Goal: Task Accomplishment & Management: Use online tool/utility

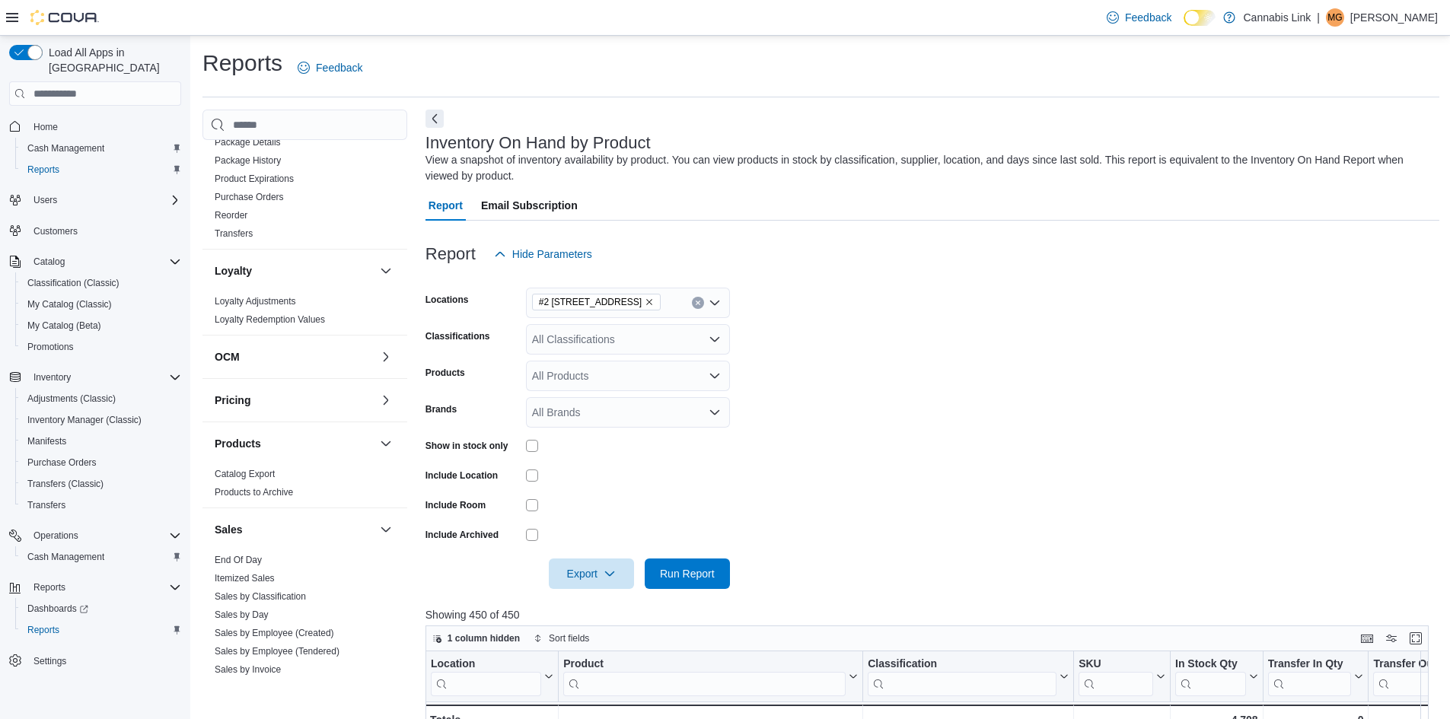
scroll to position [550, 0]
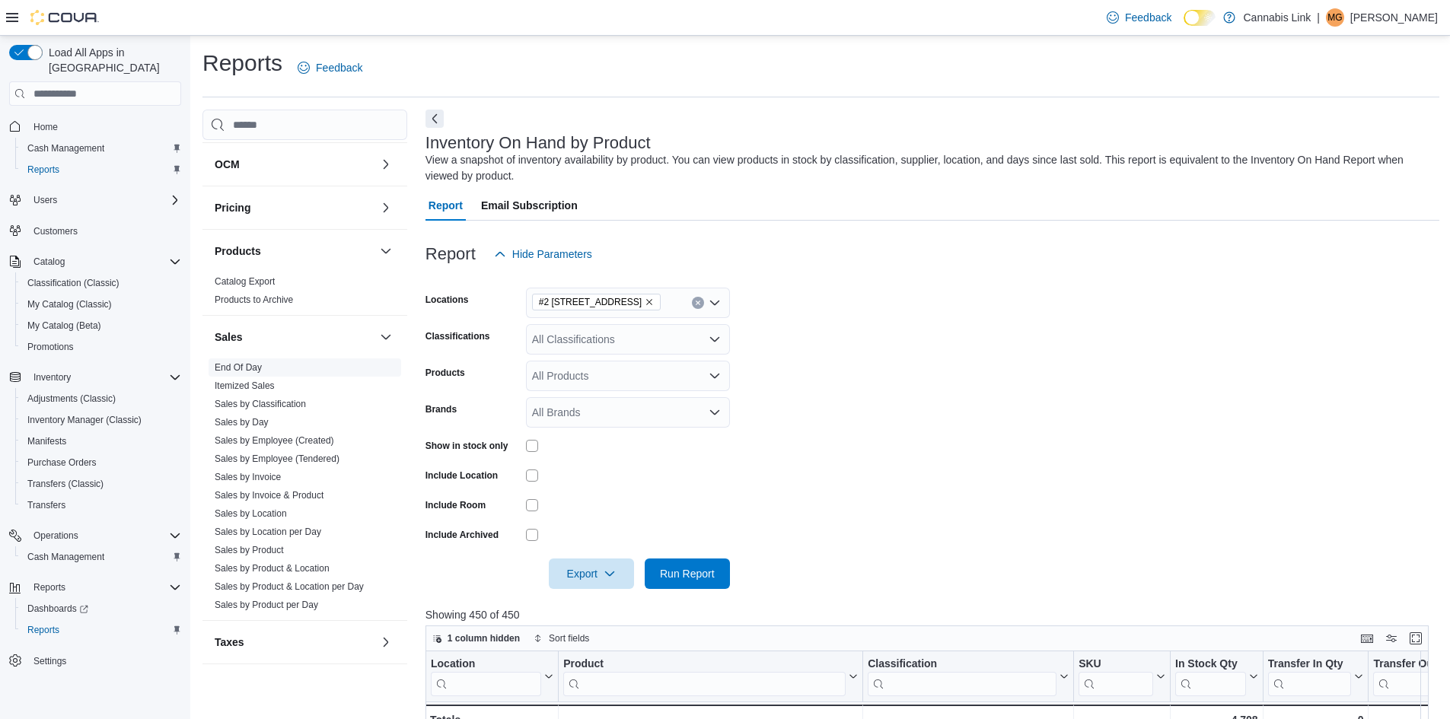
click at [225, 366] on link "End Of Day" at bounding box center [238, 367] width 47 height 11
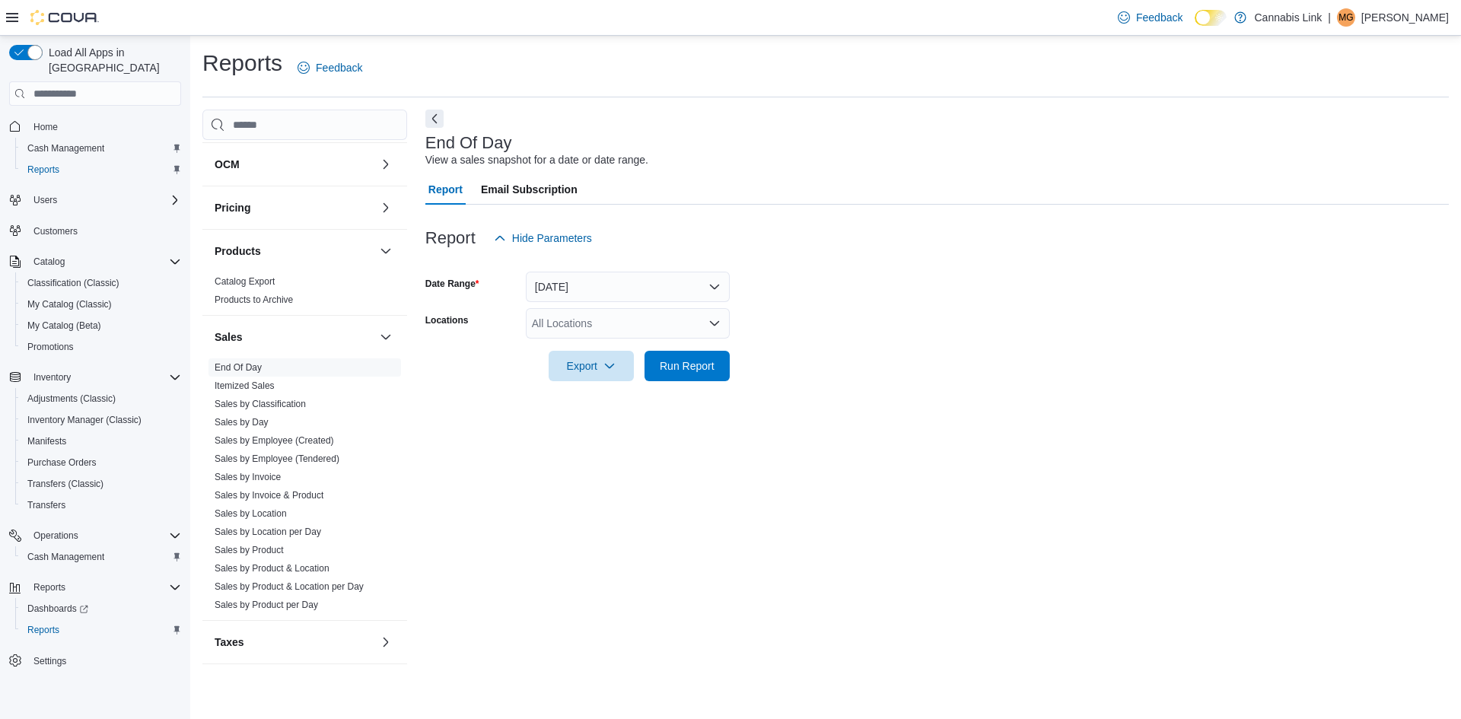
click at [572, 330] on div "All Locations" at bounding box center [628, 323] width 204 height 30
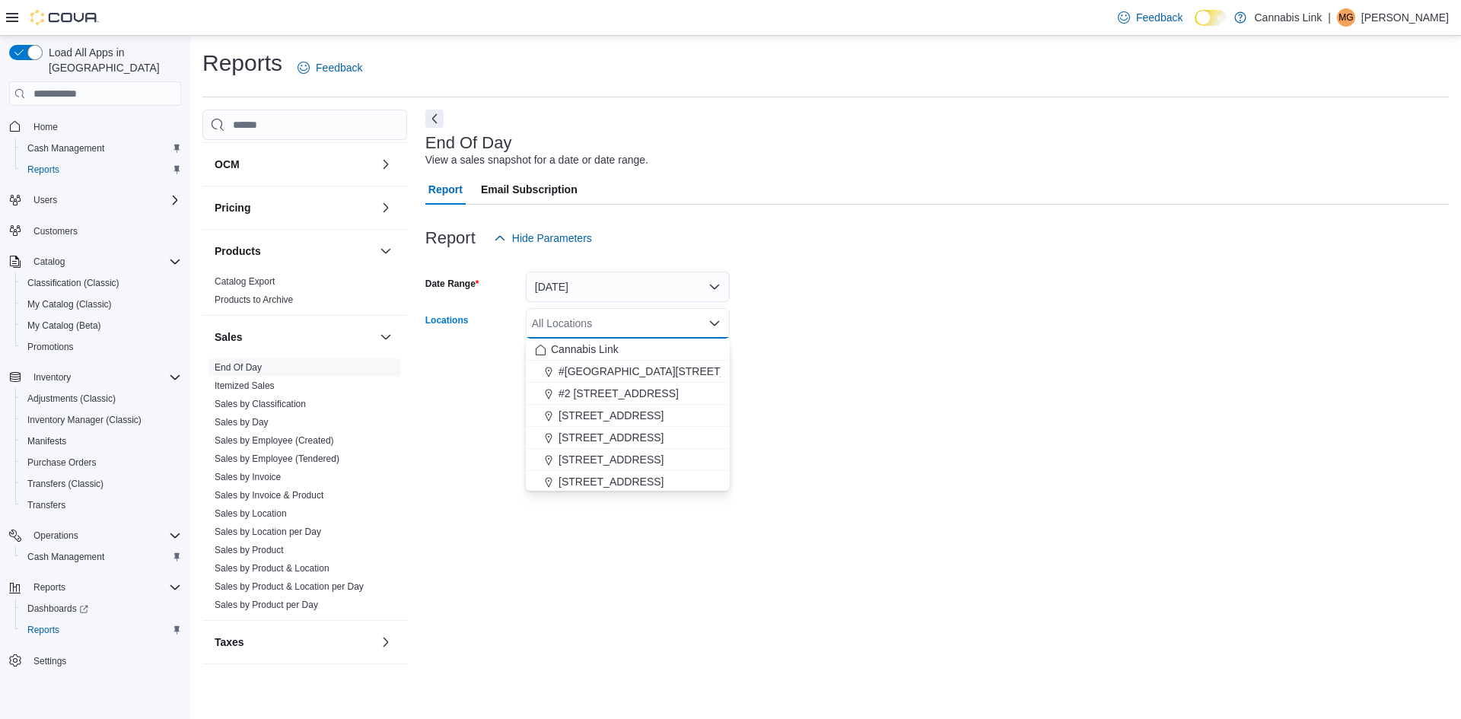
drag, startPoint x: 593, startPoint y: 395, endPoint x: 960, endPoint y: 301, distance: 378.7
click at [594, 395] on span "#2 [STREET_ADDRESS]" at bounding box center [619, 393] width 120 height 15
click at [961, 301] on form "Date Range [DATE] Locations #2 [STREET_ADDRESS] Combo box. Selected. #2 [STREET…" at bounding box center [938, 317] width 1024 height 128
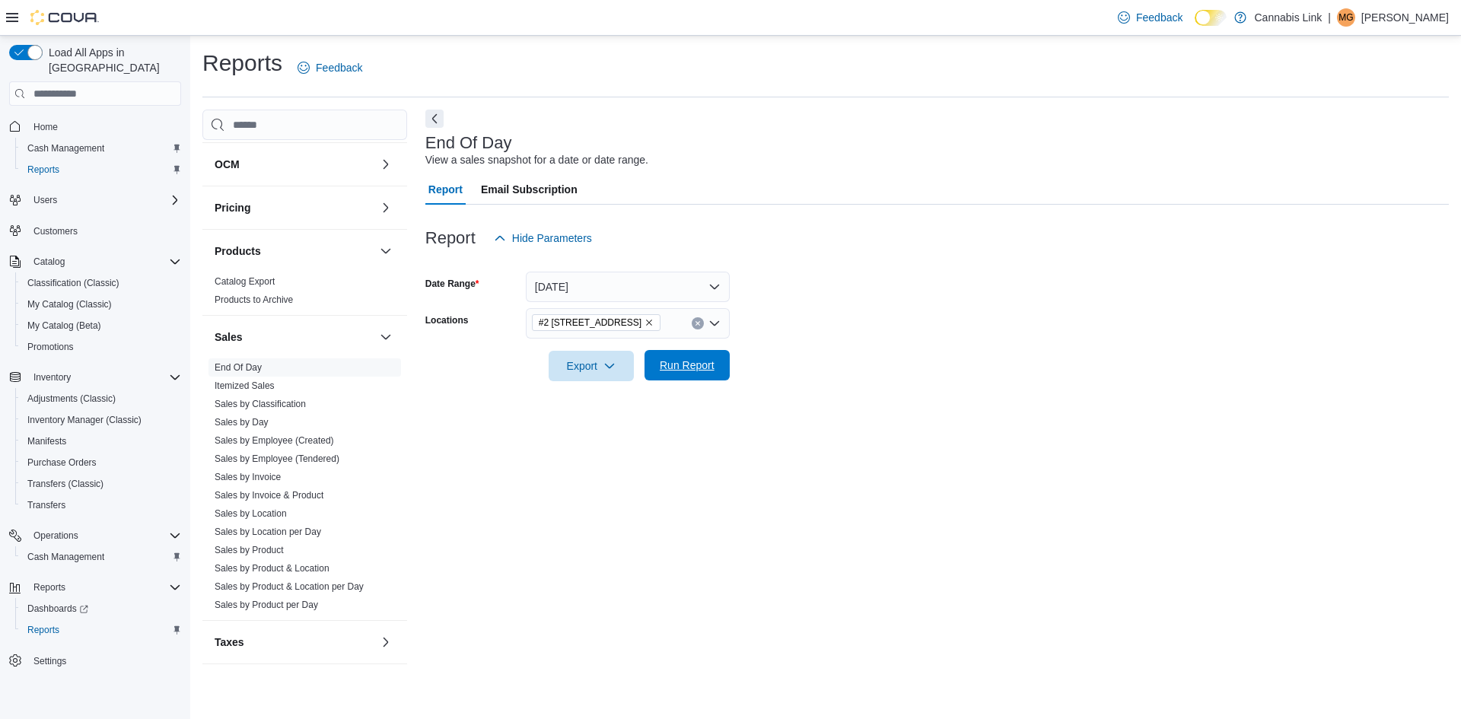
drag, startPoint x: 686, startPoint y: 375, endPoint x: 637, endPoint y: 383, distance: 49.4
click at [685, 375] on span "Run Report" at bounding box center [687, 366] width 67 height 30
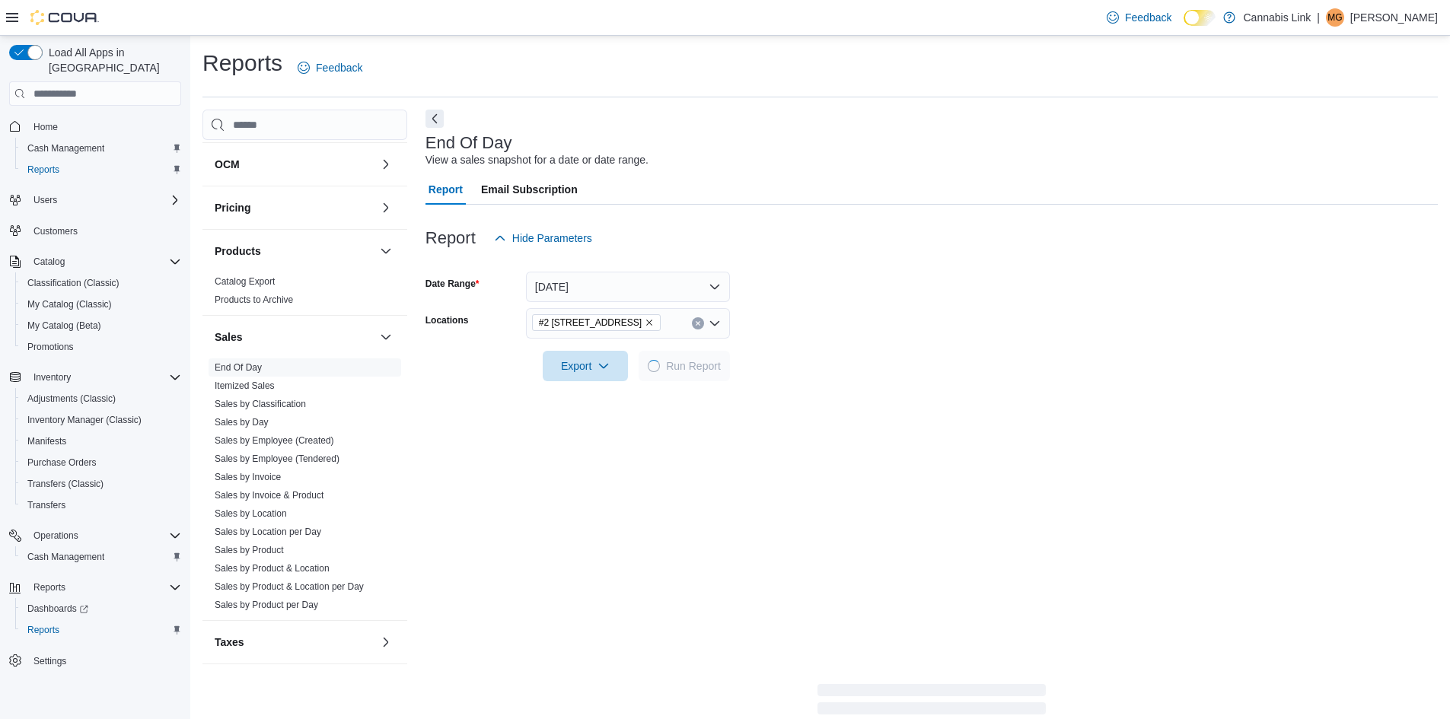
click at [604, 390] on div at bounding box center [932, 390] width 1012 height 18
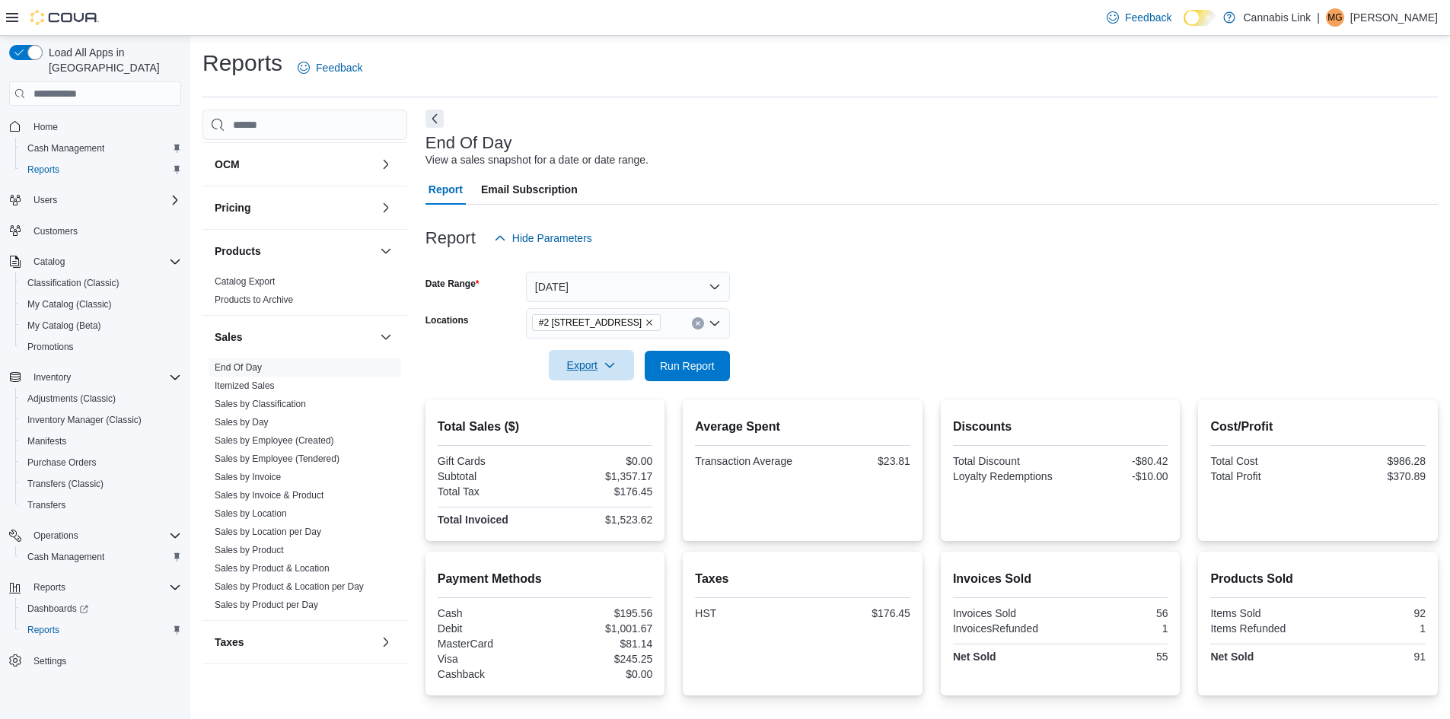
click at [597, 375] on span "Export" at bounding box center [591, 365] width 67 height 30
click at [607, 427] on span "Export to Pdf" at bounding box center [593, 427] width 69 height 12
